Goal: Check status: Check status

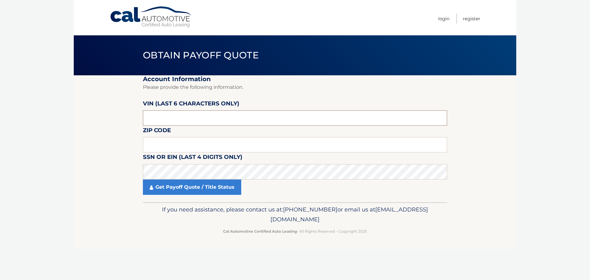
click at [183, 112] on input "text" at bounding box center [295, 117] width 304 height 15
click at [162, 124] on input "text" at bounding box center [295, 117] width 304 height 15
click at [161, 122] on input "text" at bounding box center [295, 117] width 304 height 15
click at [169, 150] on input "text" at bounding box center [295, 144] width 304 height 15
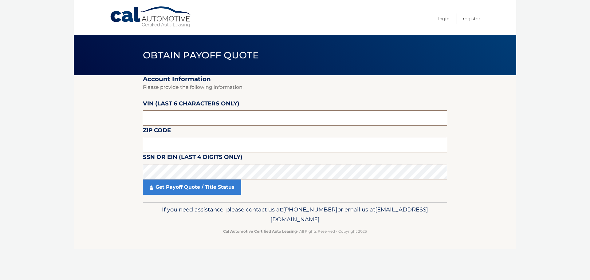
click at [168, 120] on input "text" at bounding box center [295, 117] width 304 height 15
type input "P*****"
drag, startPoint x: 146, startPoint y: 122, endPoint x: 148, endPoint y: 118, distance: 4.6
click at [171, 144] on input "text" at bounding box center [295, 144] width 304 height 15
click at [168, 116] on input "text" at bounding box center [295, 117] width 304 height 15
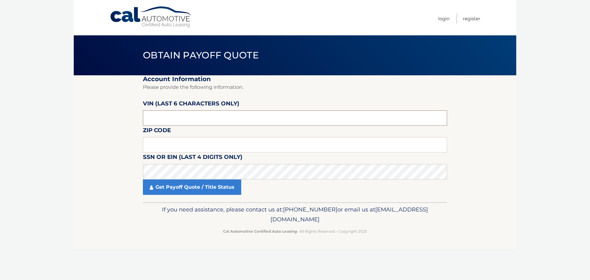
click at [164, 118] on input "text" at bounding box center [295, 117] width 304 height 15
click at [160, 119] on input "text" at bounding box center [295, 117] width 304 height 15
click at [143, 119] on input "text" at bounding box center [295, 117] width 304 height 15
type input "552456"
click at [182, 146] on input "text" at bounding box center [295, 144] width 304 height 15
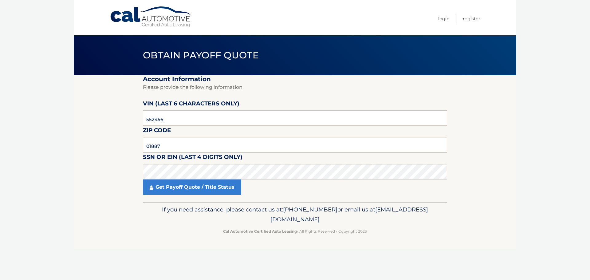
type input "01887"
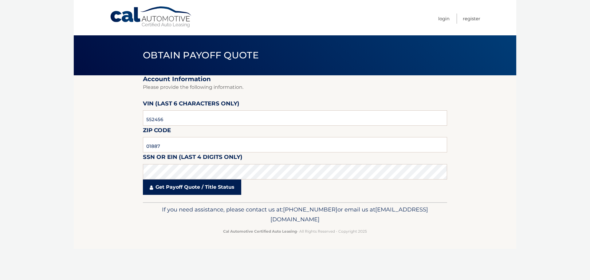
click at [191, 186] on link "Get Payoff Quote / Title Status" at bounding box center [192, 186] width 98 height 15
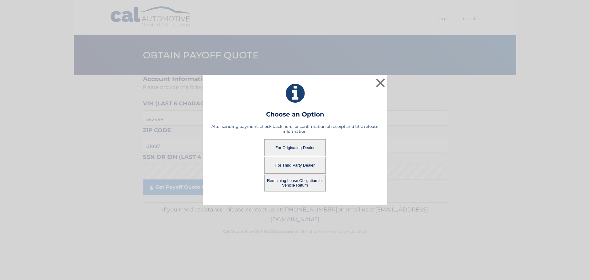
click at [306, 146] on button "For Originating Dealer" at bounding box center [294, 147] width 61 height 17
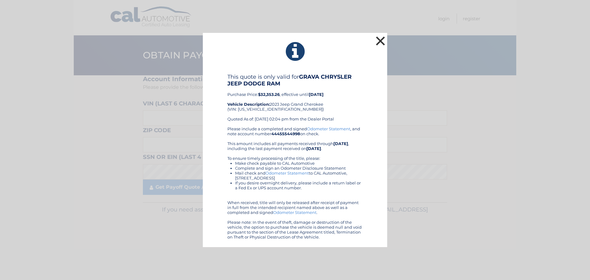
click at [376, 43] on button "×" at bounding box center [380, 41] width 12 height 12
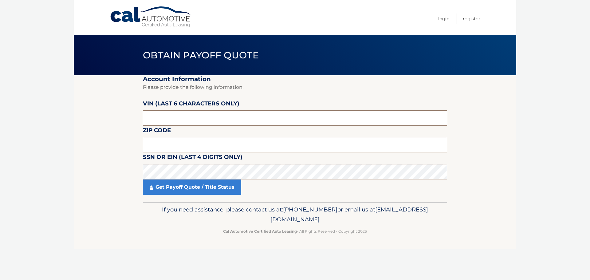
click at [155, 115] on input "text" at bounding box center [295, 117] width 304 height 15
paste input "52456*"
click at [147, 120] on input "text" at bounding box center [295, 117] width 304 height 15
type input "552456"
click at [160, 147] on input "text" at bounding box center [295, 144] width 304 height 15
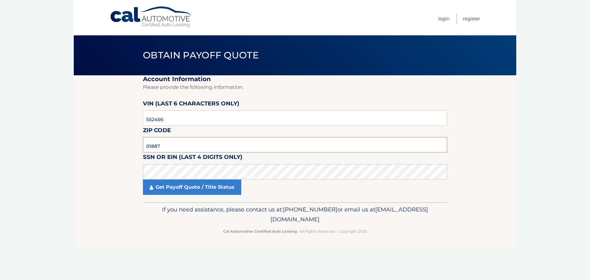
type input "01887"
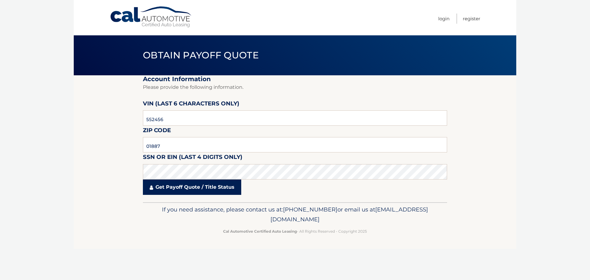
click at [181, 190] on link "Get Payoff Quote / Title Status" at bounding box center [192, 186] width 98 height 15
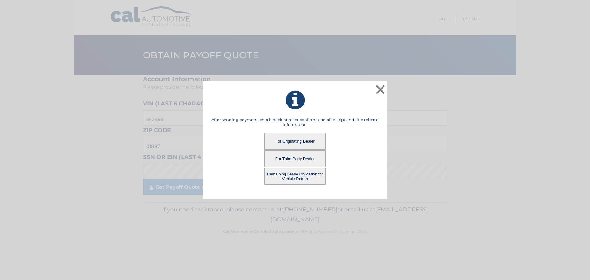
click at [295, 180] on button "Remaining Lease Obligation for Vehicle Return" at bounding box center [294, 176] width 61 height 17
click at [292, 175] on button "Remaining Lease Obligation for Vehicle Return" at bounding box center [294, 176] width 61 height 17
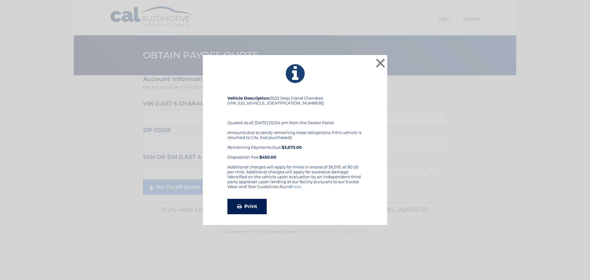
click at [252, 206] on link "Print" at bounding box center [246, 206] width 39 height 15
click at [379, 64] on button "×" at bounding box center [380, 63] width 12 height 12
